Goal: Task Accomplishment & Management: Manage account settings

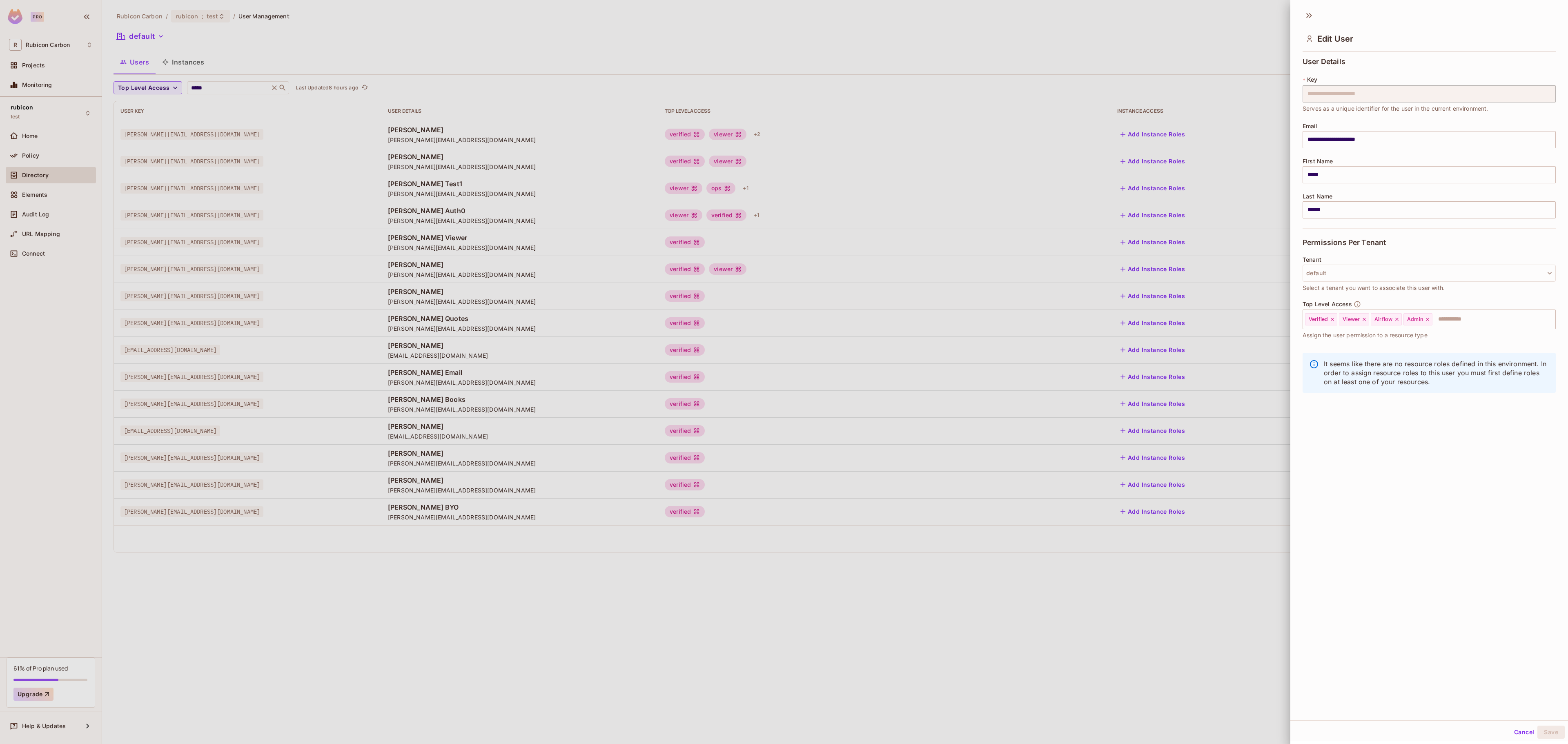
click at [966, 65] on div at bounding box center [784, 372] width 1568 height 744
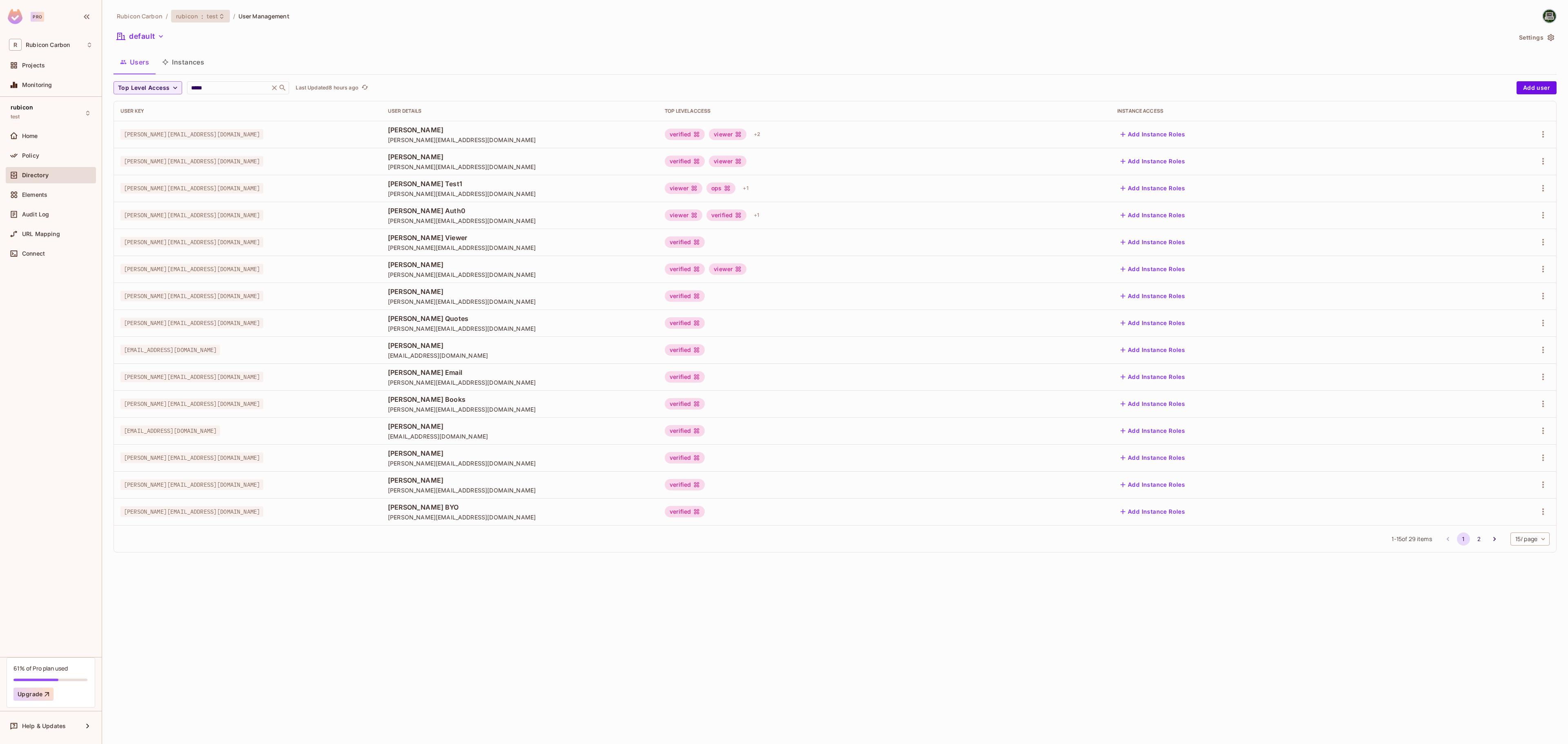
click at [208, 18] on span "test" at bounding box center [212, 16] width 12 height 8
click at [303, 105] on div "staging" at bounding box center [350, 107] width 106 height 10
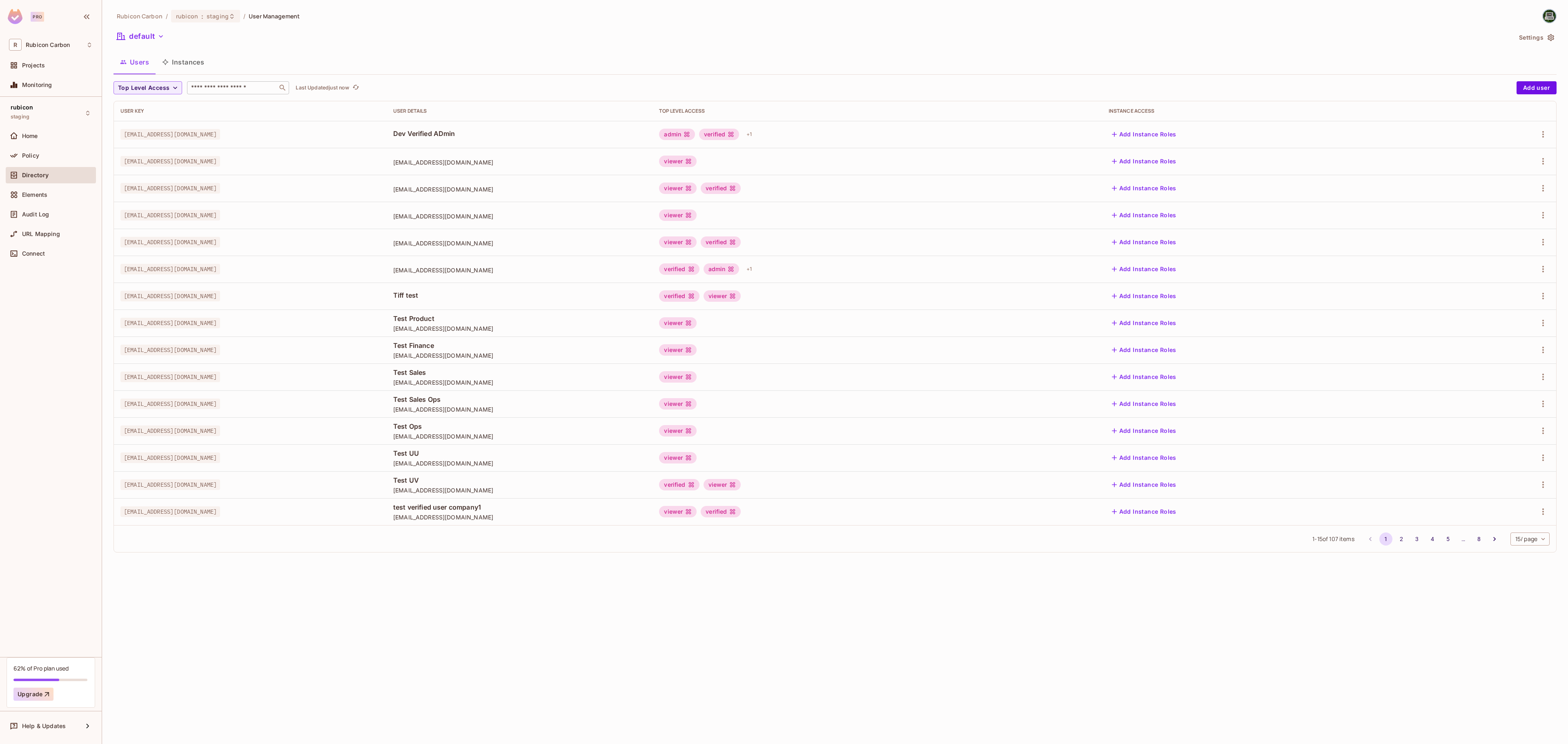
click at [243, 86] on input "text" at bounding box center [232, 88] width 86 height 8
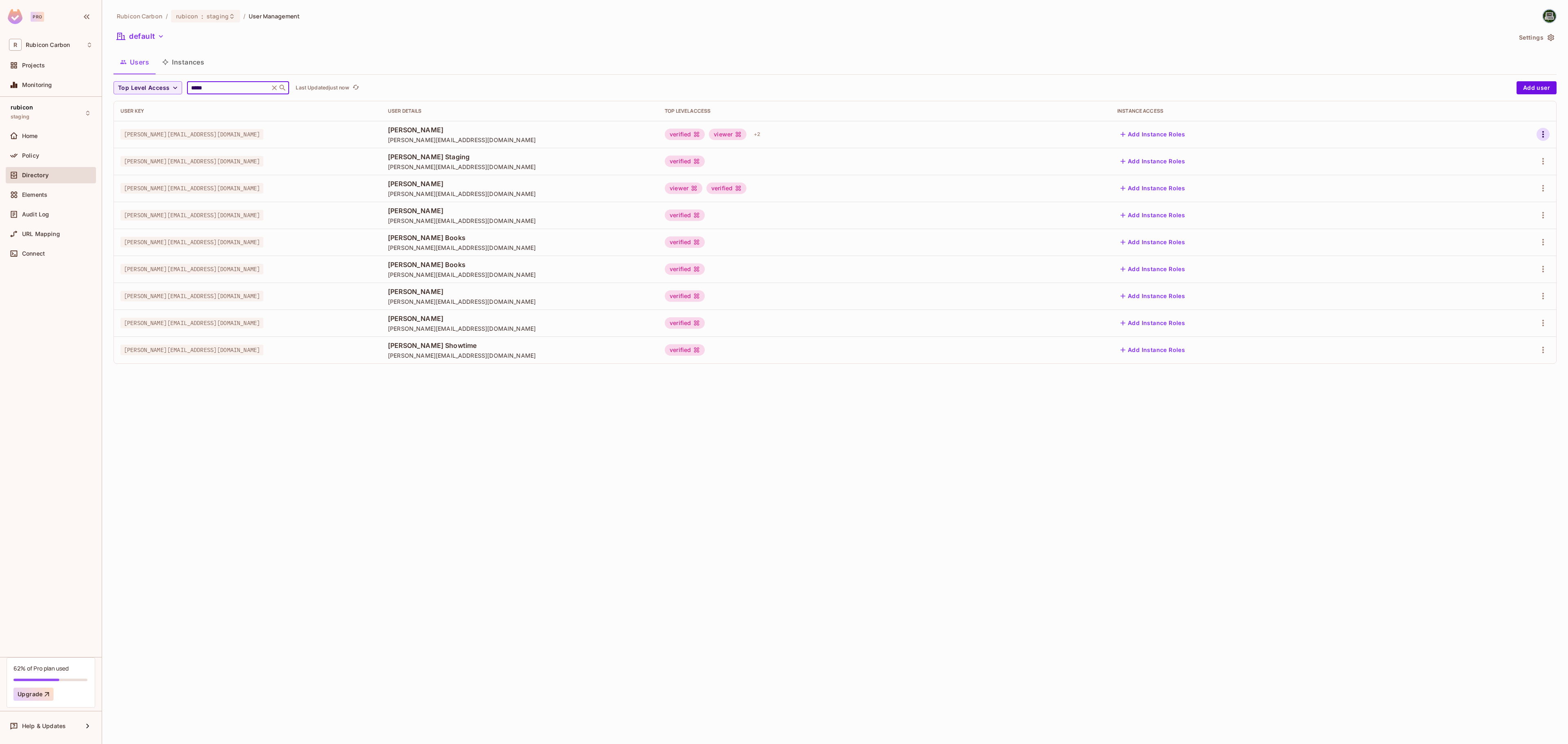
type input "*****"
click at [1542, 138] on icon "button" at bounding box center [1543, 134] width 2 height 7
click at [1485, 150] on icon at bounding box center [1483, 154] width 10 height 10
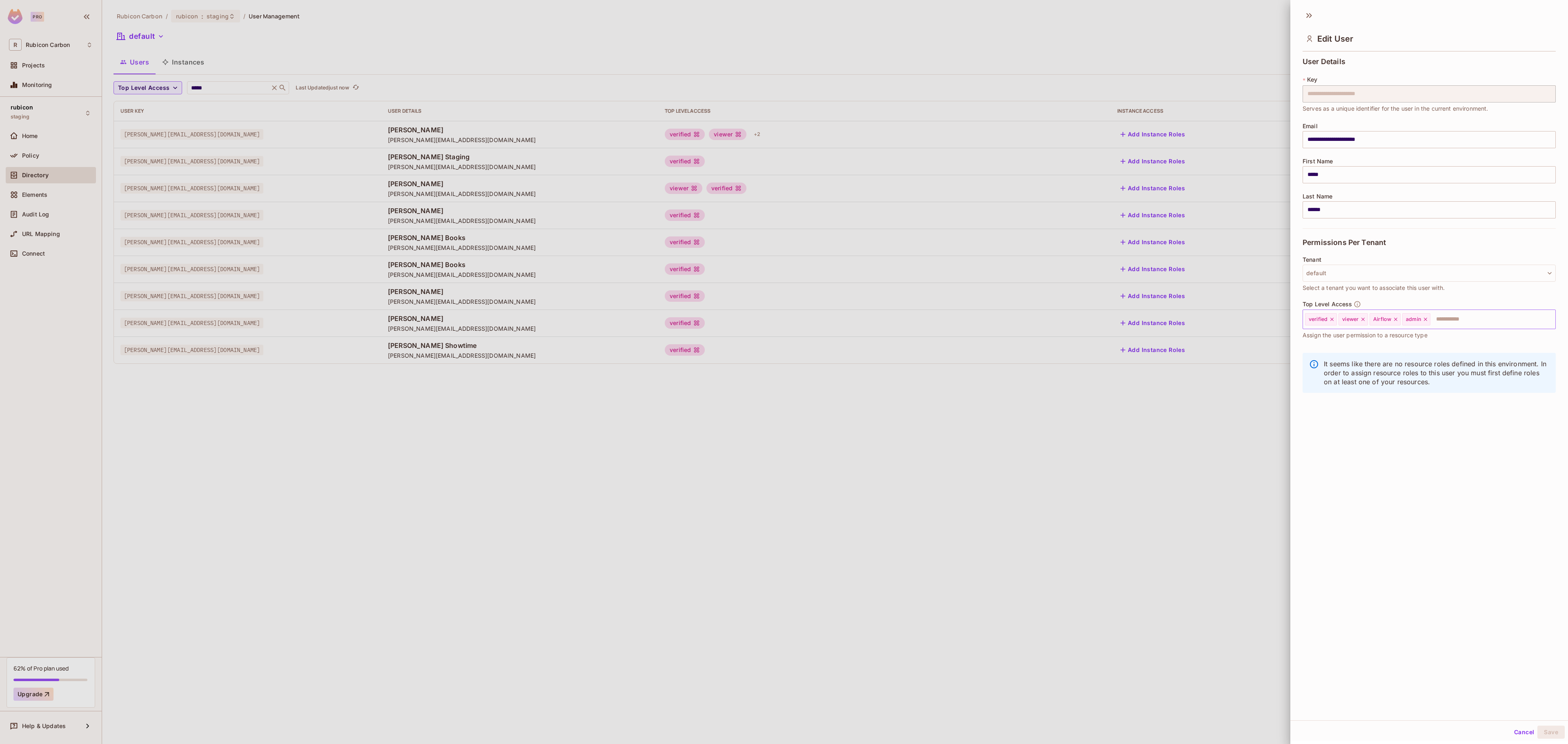
click at [1427, 321] on icon at bounding box center [1425, 319] width 3 height 3
click at [1429, 321] on input "text" at bounding box center [1470, 319] width 138 height 16
click at [1368, 339] on li "admin" at bounding box center [1417, 340] width 229 height 15
click at [1542, 724] on div "Cancel Save" at bounding box center [1429, 732] width 278 height 19
click at [1539, 729] on button "Save" at bounding box center [1551, 732] width 27 height 13
